Goal: Task Accomplishment & Management: Use online tool/utility

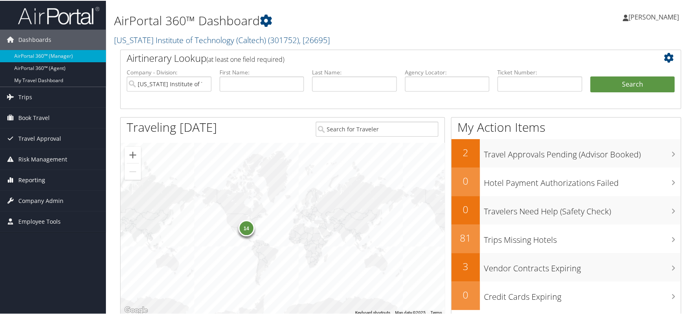
click at [38, 179] on span "Reporting" at bounding box center [31, 179] width 27 height 20
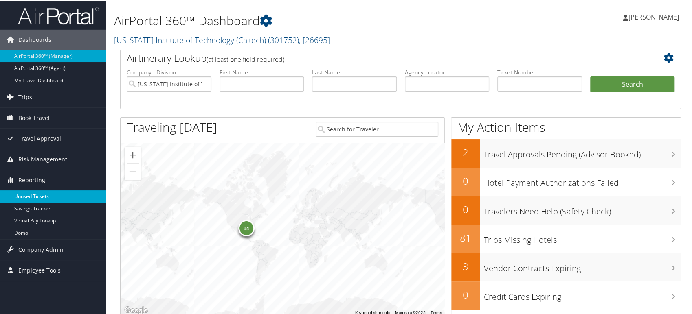
click at [23, 195] on link "Unused Tickets" at bounding box center [53, 196] width 106 height 12
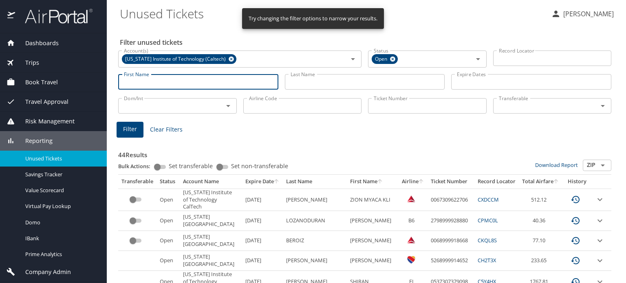
click at [175, 79] on input "First Name" at bounding box center [198, 81] width 160 height 15
paste input "PARRAMOURE/[PERSON_NAME] [PERSON_NAME]"
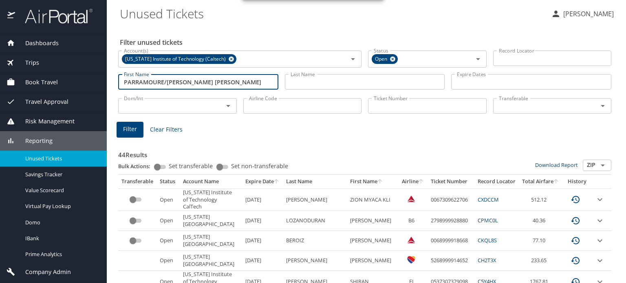
drag, startPoint x: 166, startPoint y: 81, endPoint x: 70, endPoint y: 81, distance: 96.1
click at [70, 81] on div "Dashboards AirPortal 360™ Manager AirPortal 360™ Agent My Travel Dashboard Trip…" at bounding box center [313, 141] width 626 height 283
type input "AMANDA ELAINE"
click at [326, 80] on input "Last Name" at bounding box center [365, 81] width 160 height 15
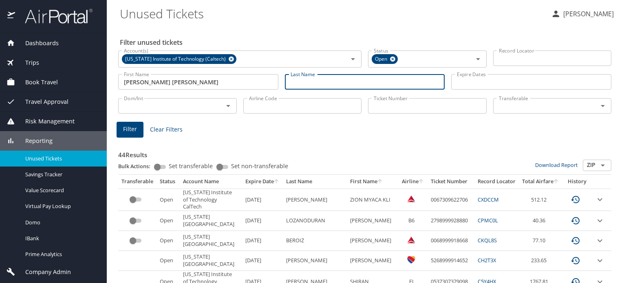
paste input "PARRAMOURE/"
type input "PARRAMOURE"
click at [130, 128] on span "Filter" at bounding box center [130, 129] width 14 height 10
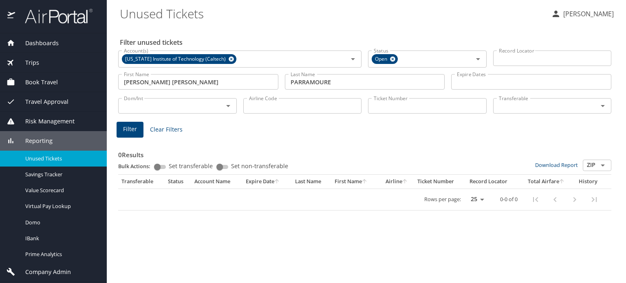
click at [159, 81] on input "AMANDA ELAINE" at bounding box center [198, 81] width 160 height 15
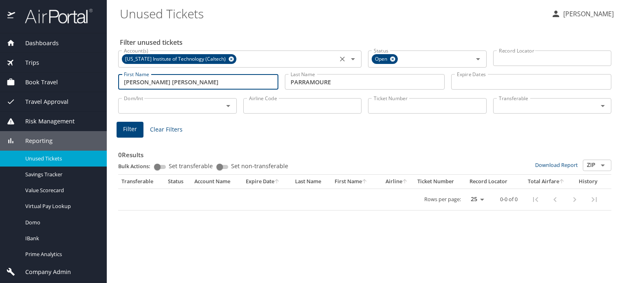
click at [229, 58] on icon at bounding box center [231, 59] width 6 height 9
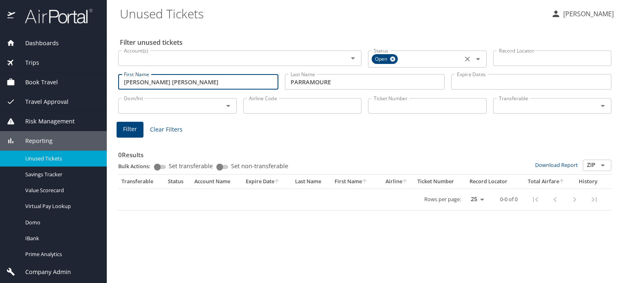
click at [394, 58] on icon at bounding box center [392, 59] width 5 height 5
drag, startPoint x: 151, startPoint y: 79, endPoint x: 246, endPoint y: 79, distance: 95.3
click at [244, 79] on input "AMANDA ELAINE" at bounding box center [198, 80] width 160 height 15
type input "AMANDA"
click at [133, 130] on span "Filter" at bounding box center [130, 128] width 14 height 10
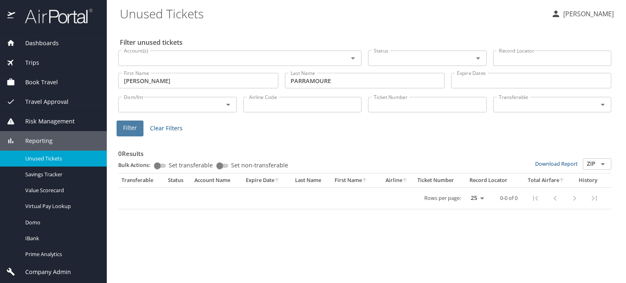
click at [119, 124] on button "Filter" at bounding box center [129, 129] width 27 height 16
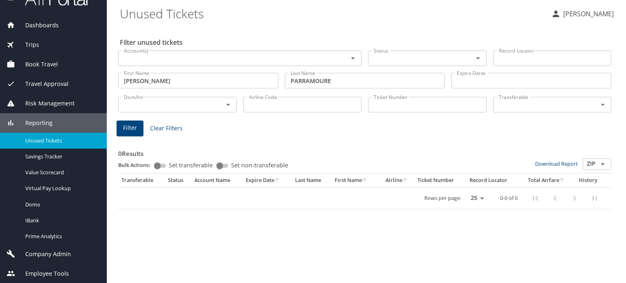
click at [44, 254] on span "Company Admin" at bounding box center [43, 254] width 56 height 9
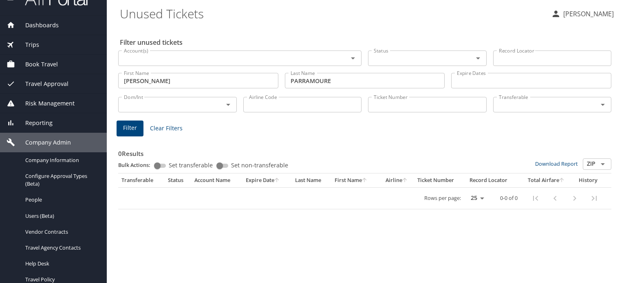
scroll to position [18, 0]
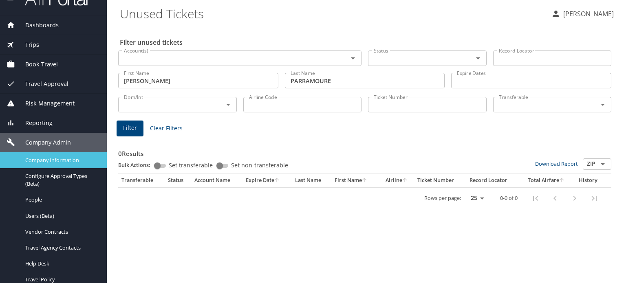
click at [69, 156] on span "Company Information" at bounding box center [61, 160] width 72 height 8
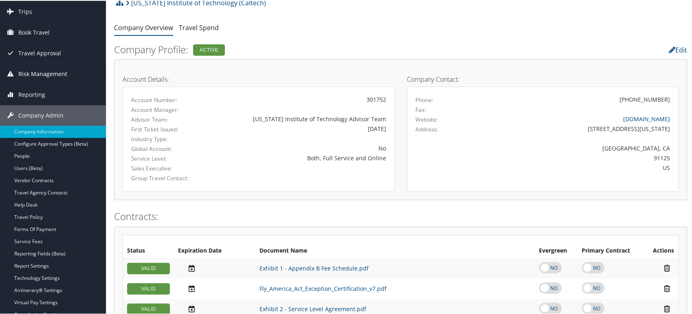
scroll to position [45, 0]
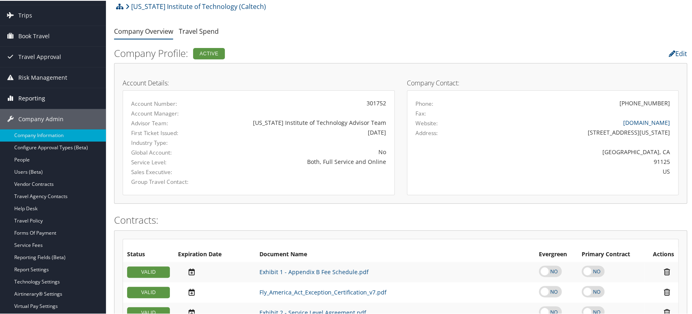
click at [29, 101] on span "Reporting" at bounding box center [31, 98] width 27 height 20
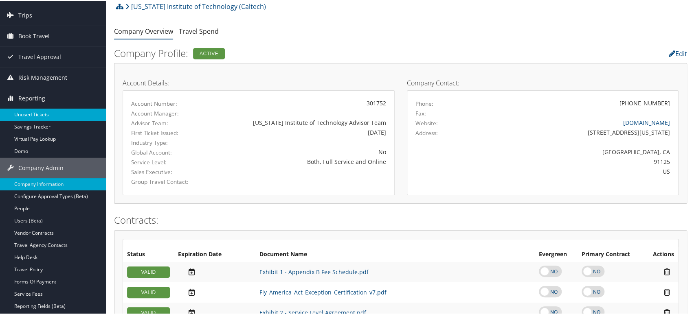
click at [31, 112] on link "Unused Tickets" at bounding box center [53, 114] width 106 height 12
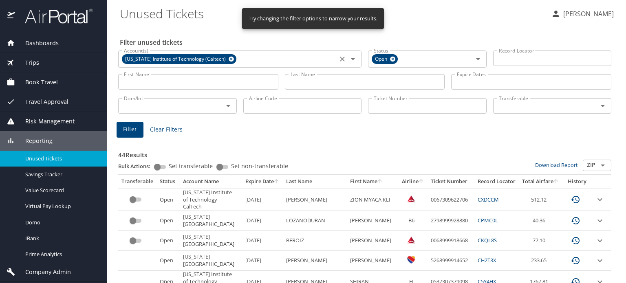
click at [228, 60] on icon at bounding box center [231, 59] width 6 height 9
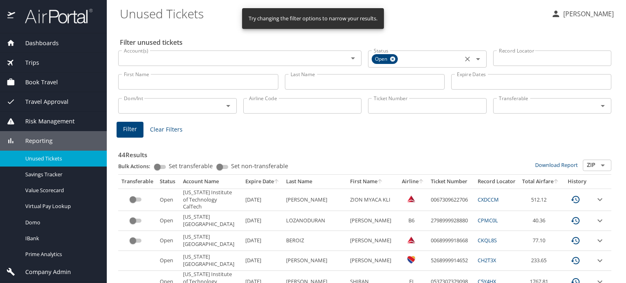
click at [390, 57] on icon at bounding box center [392, 59] width 5 height 5
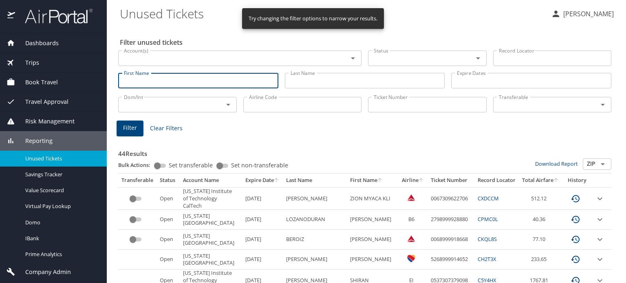
click at [176, 81] on input "First Name" at bounding box center [198, 80] width 160 height 15
paste input "D42B09"
drag, startPoint x: 136, startPoint y: 73, endPoint x: 94, endPoint y: 72, distance: 42.0
click at [97, 71] on div "Dashboards AirPortal 360™ Manager AirPortal 360™ Agent My Travel Dashboard Trip…" at bounding box center [313, 141] width 626 height 283
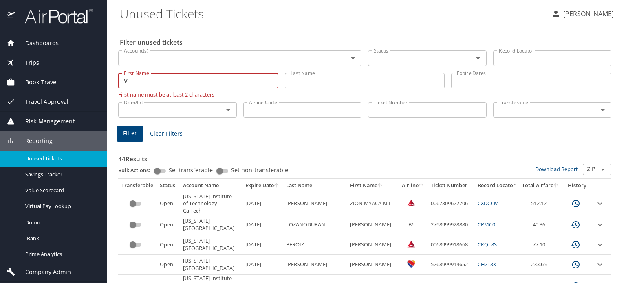
drag, startPoint x: 199, startPoint y: 83, endPoint x: 65, endPoint y: 77, distance: 133.7
click at [66, 77] on div "Dashboards AirPortal 360™ Manager AirPortal 360™ Agent My Travel Dashboard Trip…" at bounding box center [313, 141] width 626 height 283
paste input "PARRAMOURE/AMANDA ELAINE"
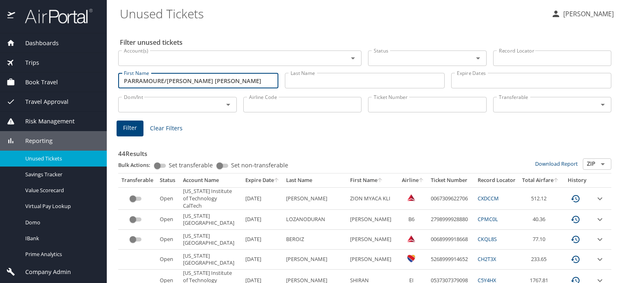
drag, startPoint x: 166, startPoint y: 79, endPoint x: 0, endPoint y: 70, distance: 166.4
click at [0, 70] on div "Dashboards AirPortal 360™ Manager AirPortal 360™ Agent My Travel Dashboard Trip…" at bounding box center [313, 141] width 626 height 283
type input "AMANDA ELAINE"
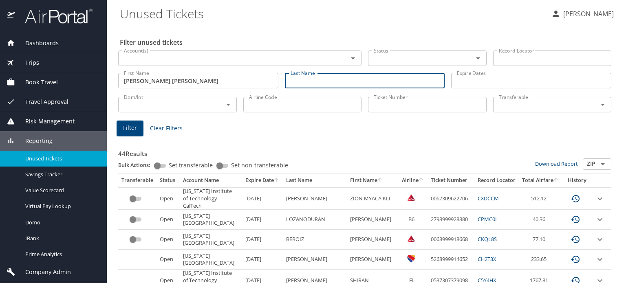
click at [365, 85] on input "Last Name" at bounding box center [365, 80] width 160 height 15
paste input "PARRAMOURE/"
drag, startPoint x: 340, startPoint y: 78, endPoint x: 204, endPoint y: 84, distance: 136.6
click at [205, 84] on div "First Name AMANDA ELAINE First Name Last Name PARRAMOURE/ Last Name Expire Date…" at bounding box center [364, 80] width 499 height 29
click at [356, 81] on input "PARRAMOURE/" at bounding box center [365, 80] width 160 height 15
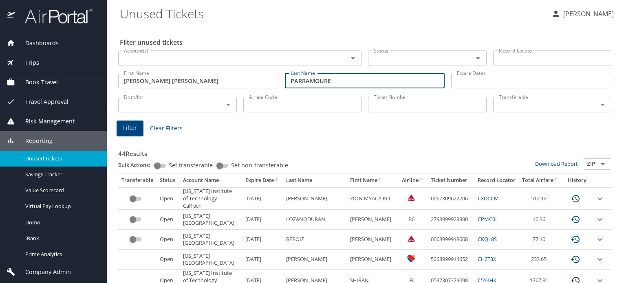
type input "PARRAMOURE"
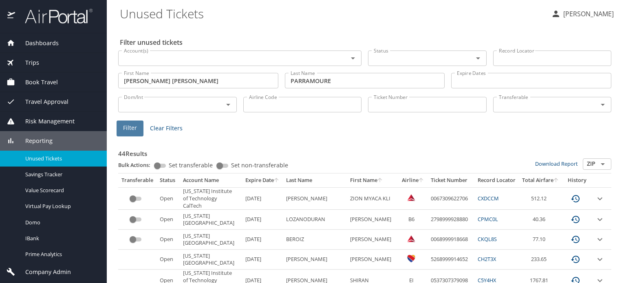
click at [130, 122] on button "Filter" at bounding box center [129, 129] width 27 height 16
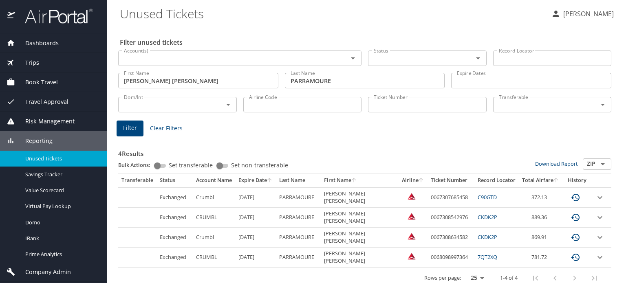
scroll to position [9, 0]
